Goal: Information Seeking & Learning: Find specific fact

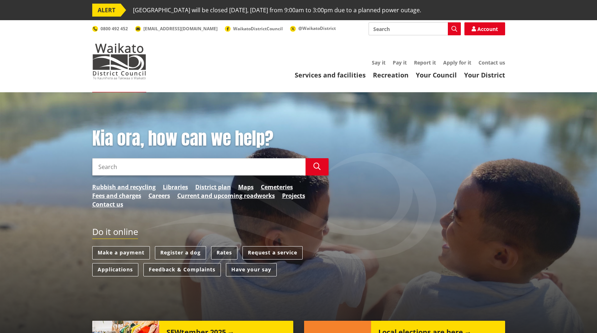
click at [223, 251] on link "Rates" at bounding box center [224, 252] width 26 height 13
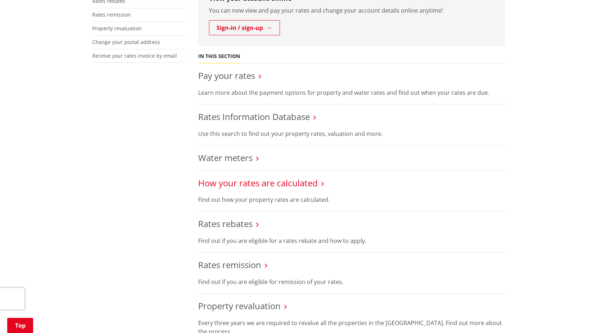
scroll to position [252, 0]
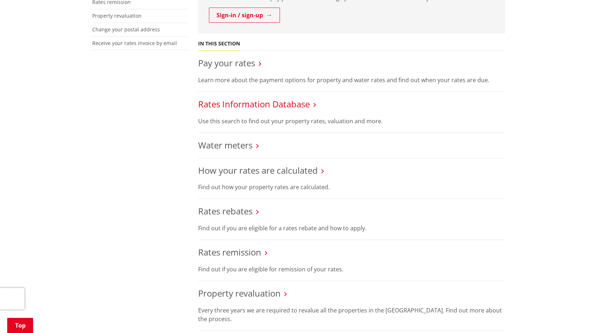
click at [221, 103] on link "Rates Information Database" at bounding box center [254, 104] width 112 height 12
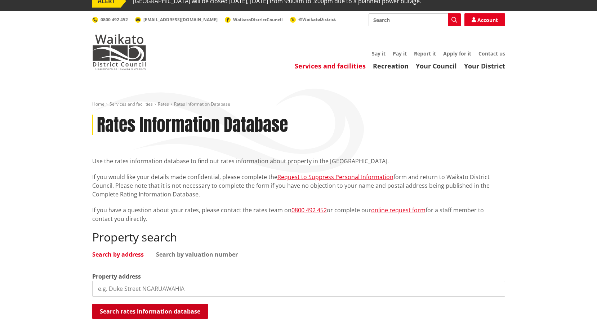
scroll to position [72, 0]
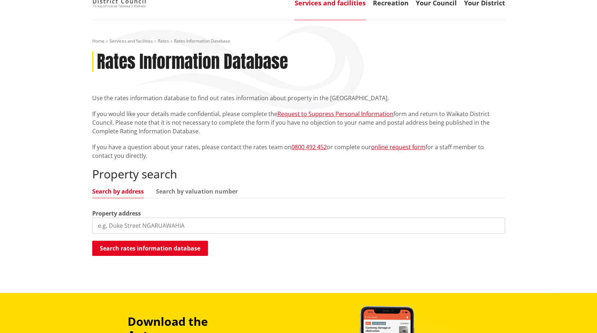
click at [193, 224] on input "search" at bounding box center [298, 226] width 413 height 16
type input "4 government road"
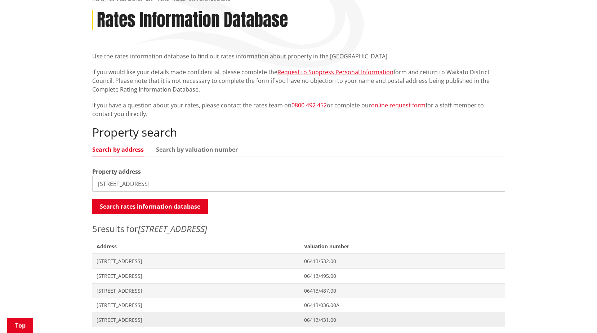
scroll to position [216, 0]
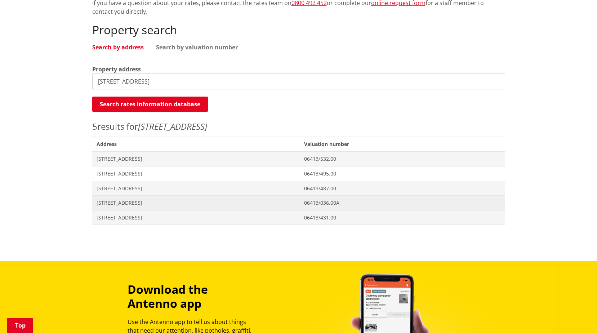
click at [116, 202] on span "4 Government Road RAGLAN" at bounding box center [196, 202] width 199 height 7
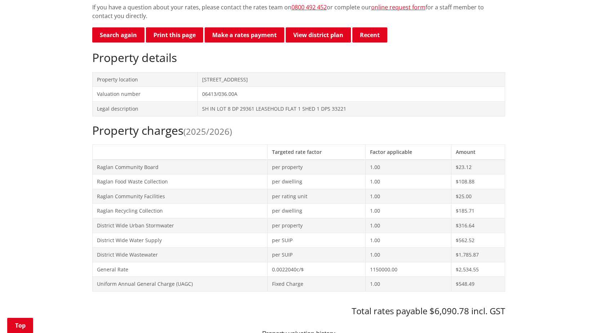
scroll to position [144, 0]
